Goal: Task Accomplishment & Management: Manage account settings

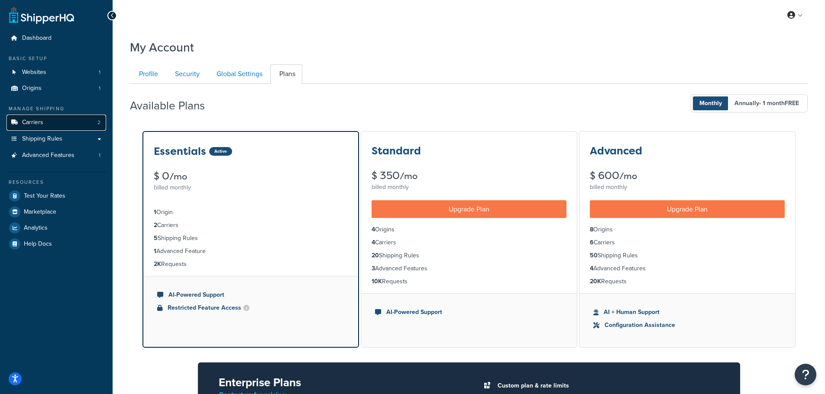
click at [48, 123] on link "Carriers 2" at bounding box center [56, 123] width 100 height 16
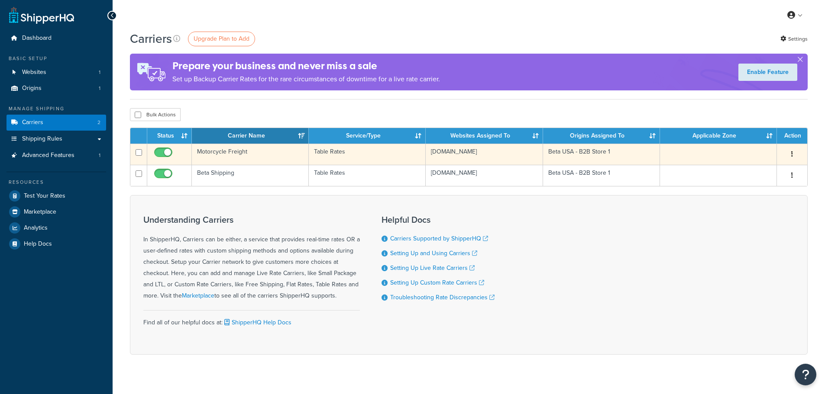
drag, startPoint x: 235, startPoint y: 148, endPoint x: 281, endPoint y: 145, distance: 46.8
click at [235, 148] on td "Motorcycle Freight" at bounding box center [250, 154] width 117 height 21
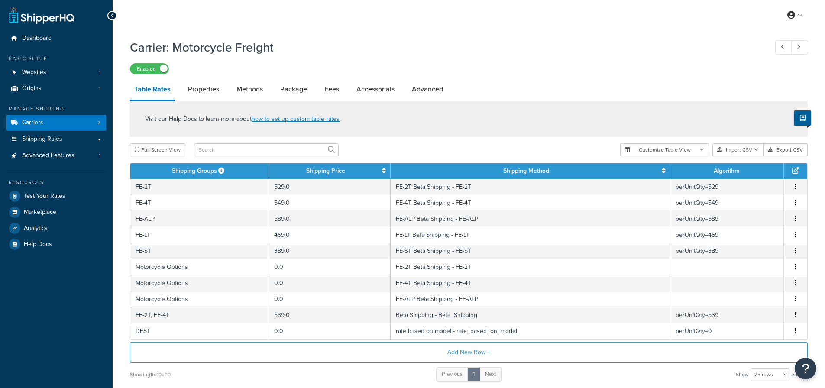
select select "25"
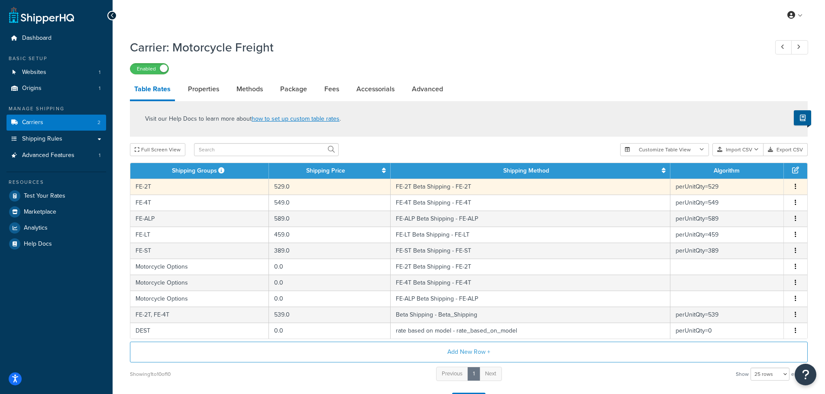
click at [794, 188] on button "button" at bounding box center [795, 187] width 7 height 10
click at [760, 188] on div "Duplicate" at bounding box center [750, 188] width 61 height 18
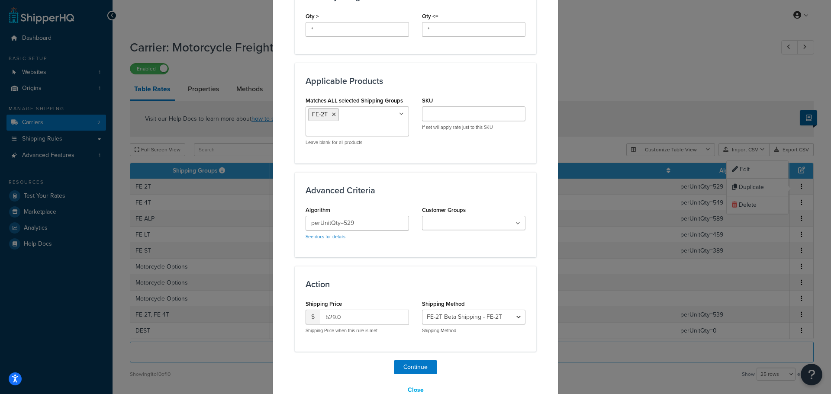
scroll to position [453, 0]
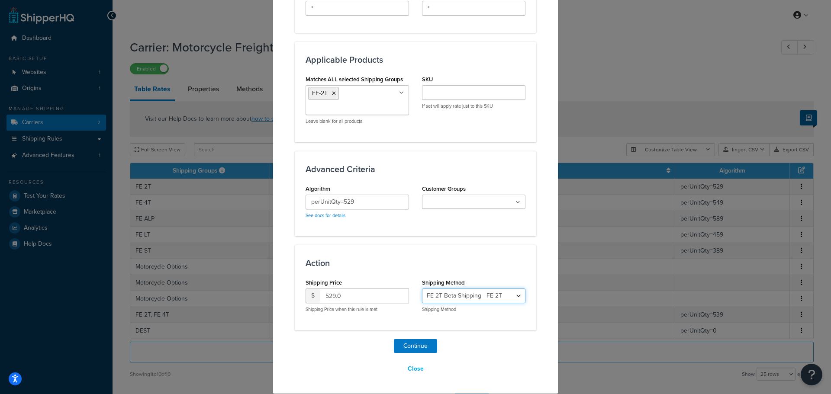
click at [488, 298] on select "FE-2T Beta Shipping - FE-2T FE-4T Beta Shipping - FE-4T FE-ALP Beta Shipping - …" at bounding box center [473, 296] width 103 height 15
click at [594, 89] on div "Create Table Rate Define your own rates according to any combination of destina…" at bounding box center [415, 197] width 831 height 394
click at [415, 370] on button "Close" at bounding box center [415, 369] width 27 height 15
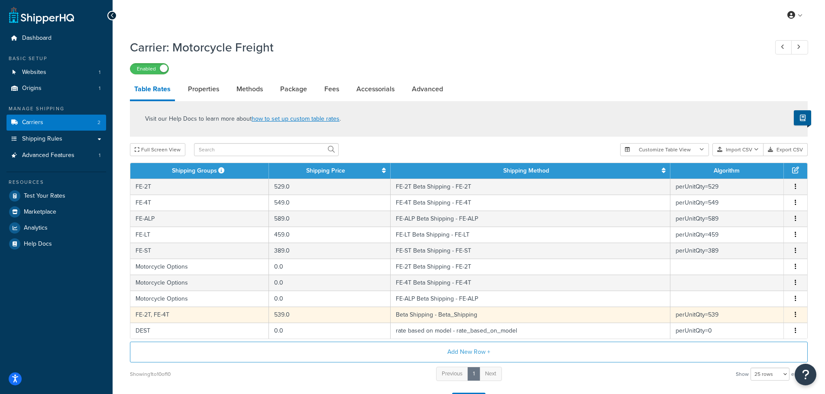
click at [794, 316] on button "button" at bounding box center [795, 315] width 7 height 10
click at [752, 299] on div "Edit" at bounding box center [750, 298] width 61 height 18
select select "182119"
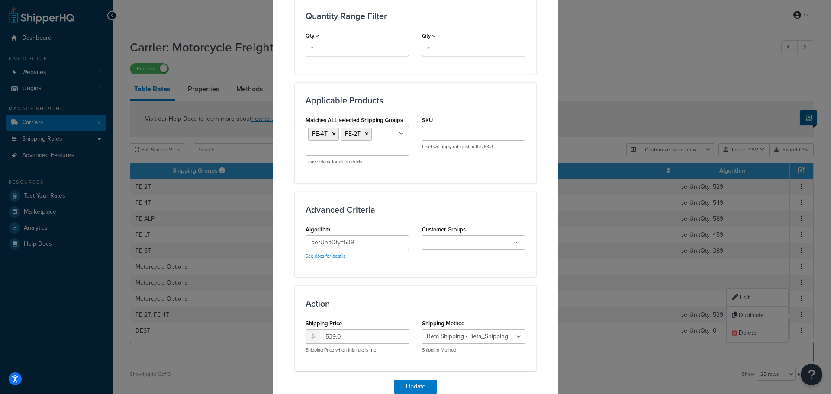
scroll to position [390, 0]
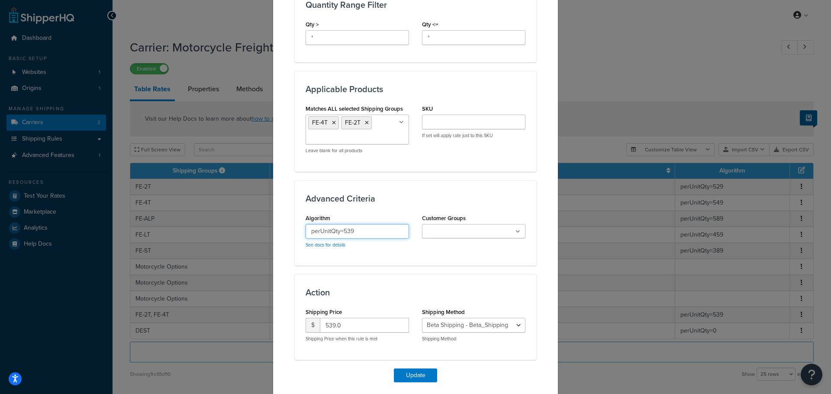
drag, startPoint x: 341, startPoint y: 229, endPoint x: 349, endPoint y: 229, distance: 8.7
click at [349, 229] on input "perUnitQty=539" at bounding box center [357, 231] width 103 height 15
click at [352, 230] on input "perUnitQty=539" at bounding box center [357, 231] width 103 height 15
drag, startPoint x: 341, startPoint y: 229, endPoint x: 353, endPoint y: 230, distance: 12.1
click at [353, 230] on input "perUnitQty=539" at bounding box center [357, 231] width 103 height 15
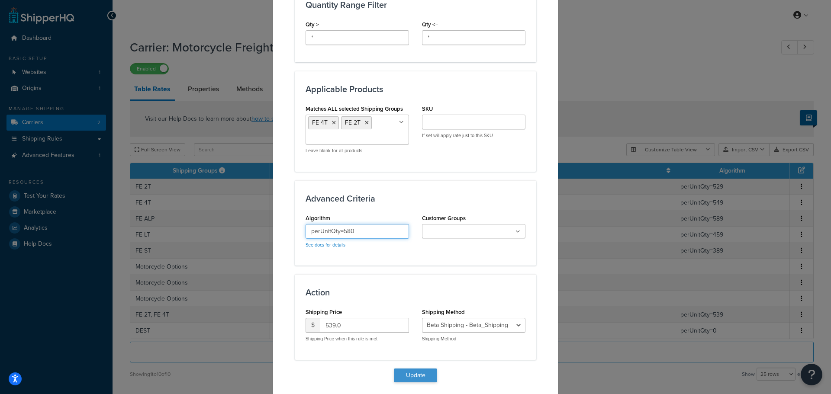
type input "perUnitQty=580"
drag, startPoint x: 417, startPoint y: 376, endPoint x: 360, endPoint y: 330, distance: 73.0
click at [364, 333] on div "Update Table Rate Applicable Zones See examples and learn more about how includ…" at bounding box center [416, 28] width 242 height 756
drag, startPoint x: 359, startPoint y: 330, endPoint x: 314, endPoint y: 326, distance: 45.2
click at [314, 326] on div "$ 539.0" at bounding box center [357, 325] width 103 height 15
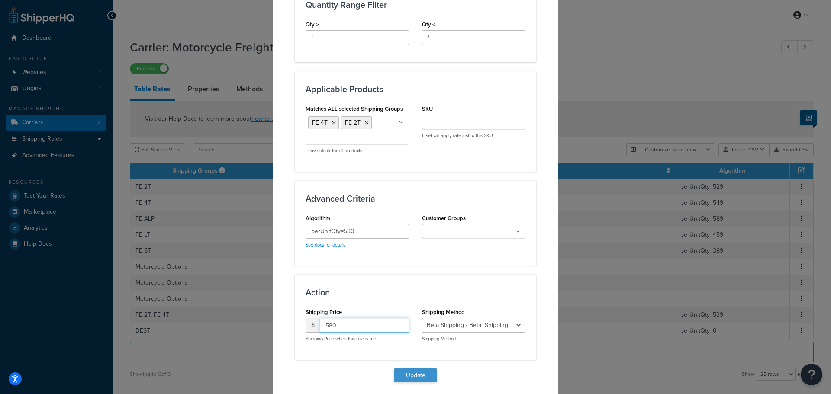
type input "580"
click at [413, 375] on button "Update" at bounding box center [415, 376] width 43 height 14
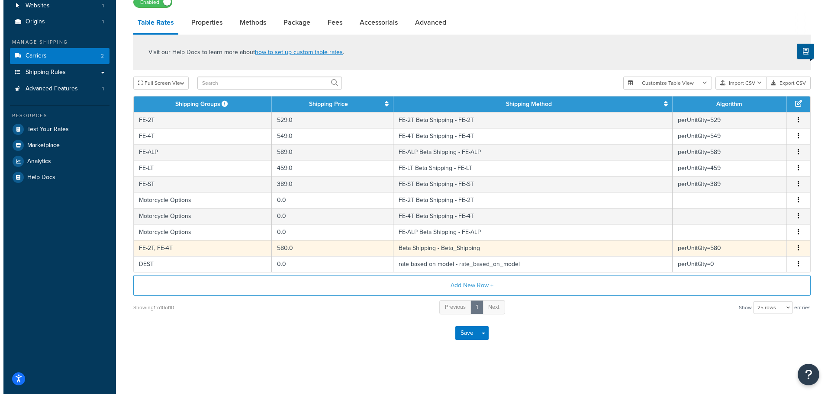
scroll to position [67, 0]
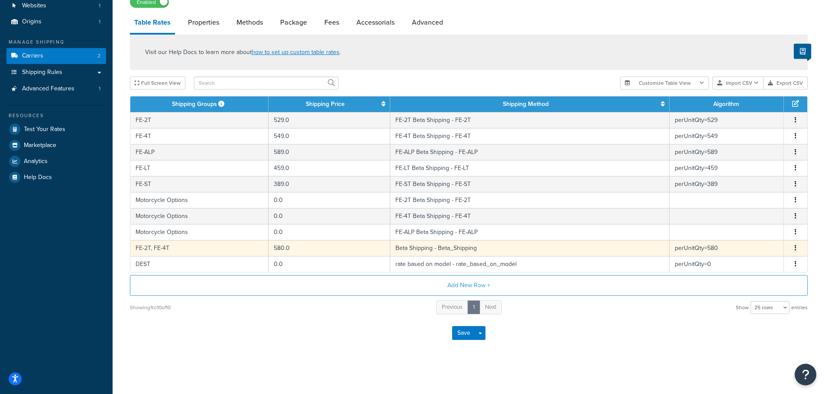
click at [189, 252] on td "FE-2T, FE-4T" at bounding box center [199, 248] width 138 height 16
select select "182119"
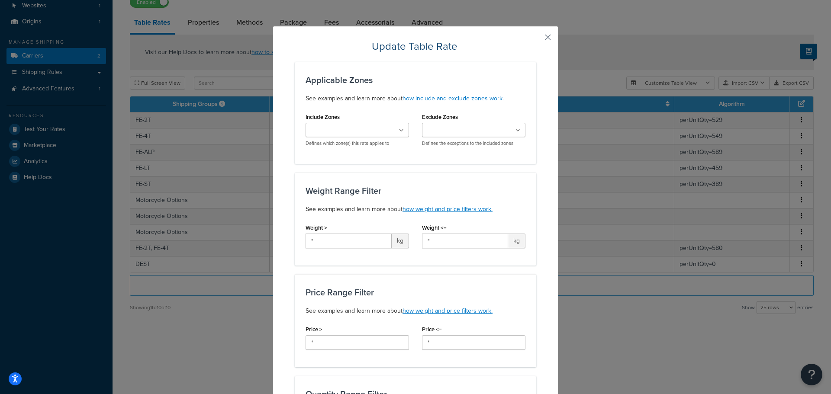
click at [536, 39] on button "button" at bounding box center [535, 40] width 2 height 2
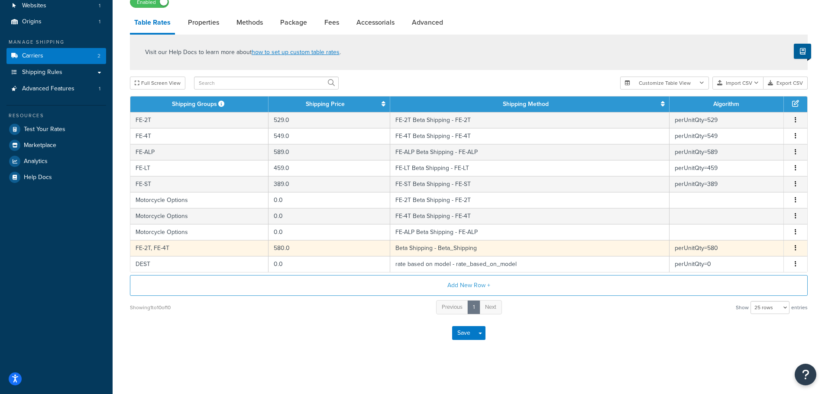
click at [160, 249] on td "FE-2T, FE-4T" at bounding box center [199, 248] width 138 height 16
select select "182119"
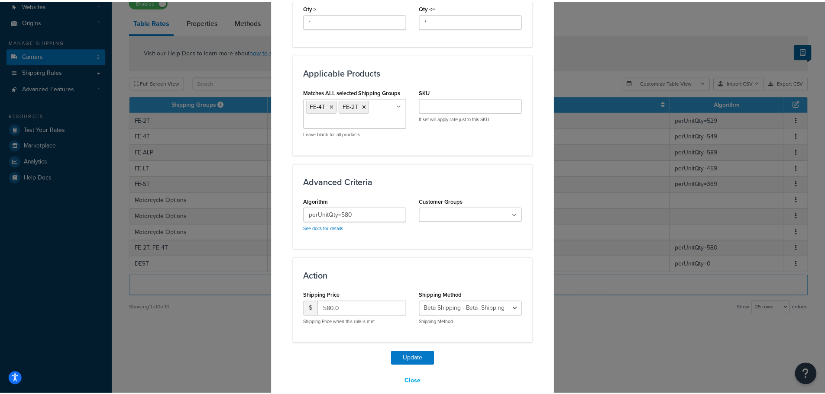
scroll to position [419, 0]
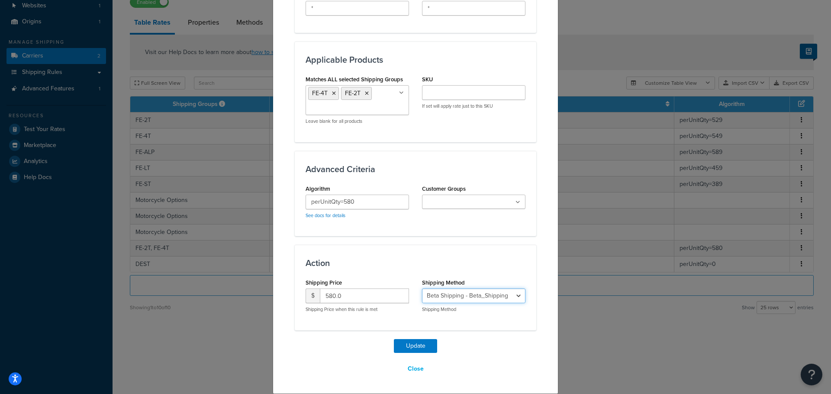
click at [511, 295] on select "FE-2T Beta Shipping - FE-2T FE-4T Beta Shipping - FE-4T FE-ALP Beta Shipping - …" at bounding box center [473, 296] width 103 height 15
click at [416, 370] on button "Close" at bounding box center [415, 369] width 27 height 15
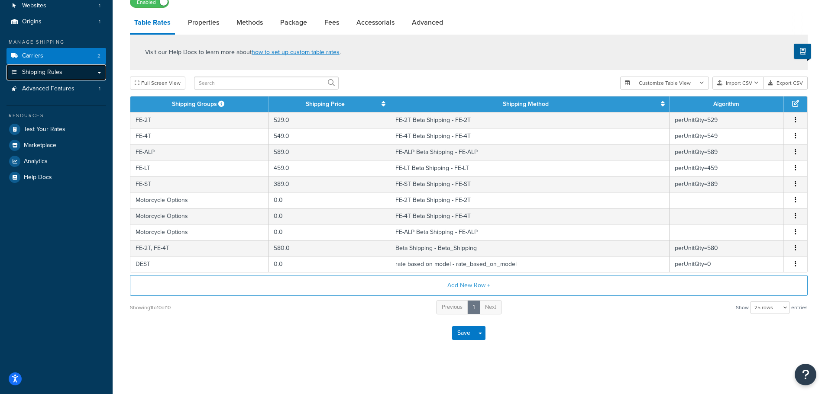
click at [72, 69] on link "Shipping Rules" at bounding box center [56, 73] width 100 height 16
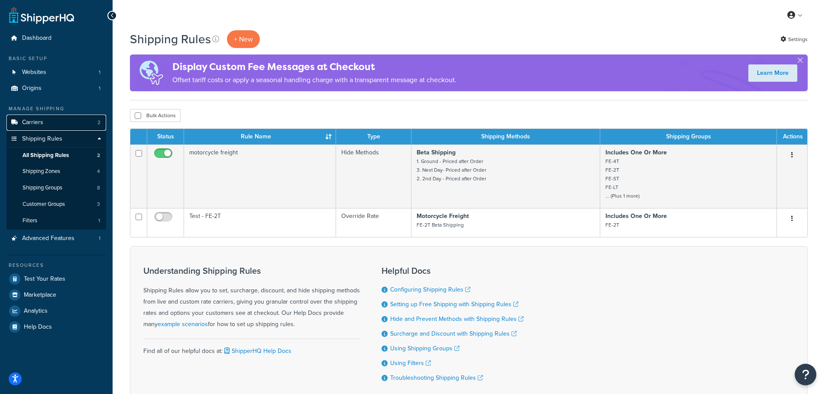
click at [51, 119] on link "Carriers 2" at bounding box center [56, 123] width 100 height 16
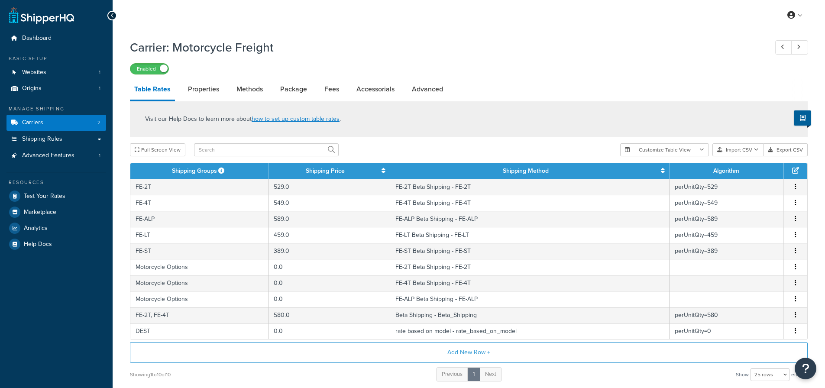
select select "25"
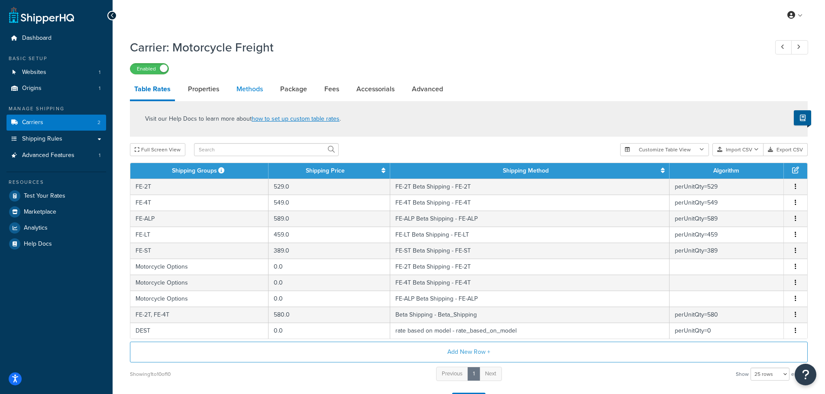
click at [251, 86] on link "Methods" at bounding box center [249, 89] width 35 height 21
select select "25"
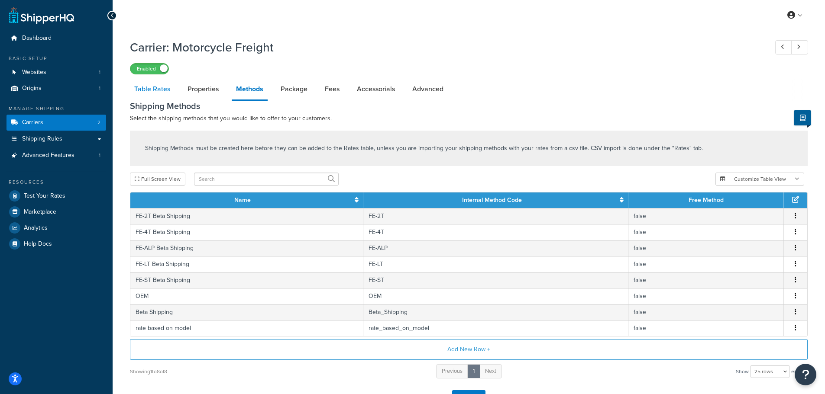
click at [152, 89] on link "Table Rates" at bounding box center [152, 89] width 45 height 21
select select "25"
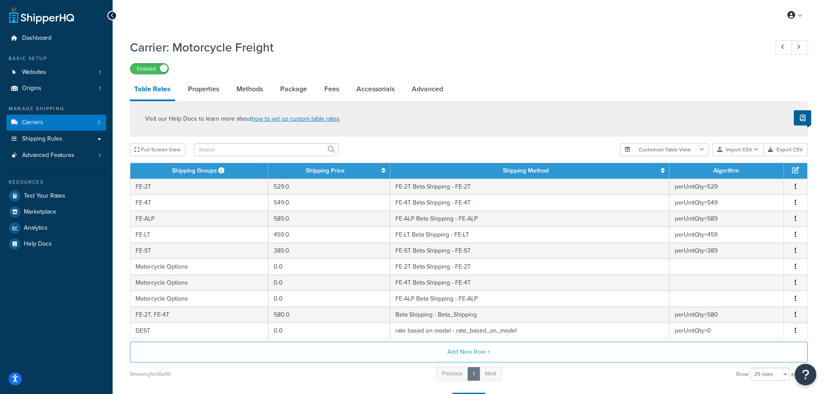
click at [553, 75] on div "Carrier: Motorcycle Freight Enabled Table Rates Properties Methods Package Fees…" at bounding box center [469, 226] width 678 height 383
